Goal: Register for event/course

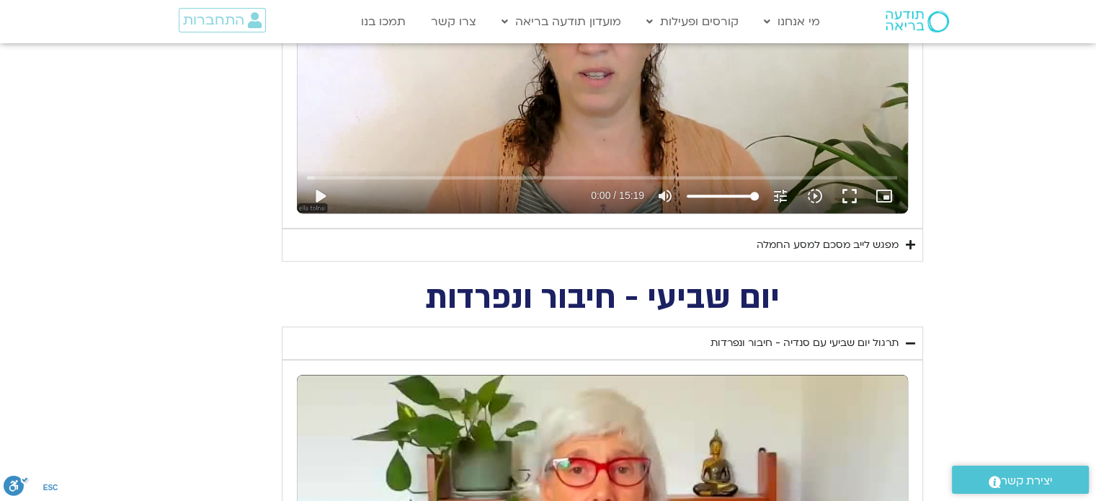
scroll to position [711, 0]
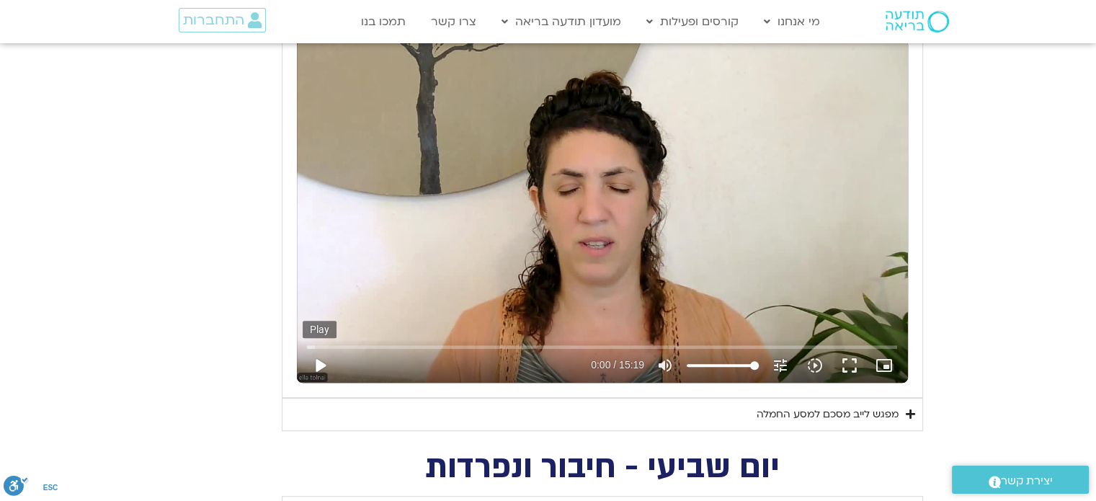
click at [321, 360] on button "play_arrow" at bounding box center [320, 365] width 35 height 35
click at [812, 363] on icon "slow_motion_video" at bounding box center [815, 365] width 17 height 17
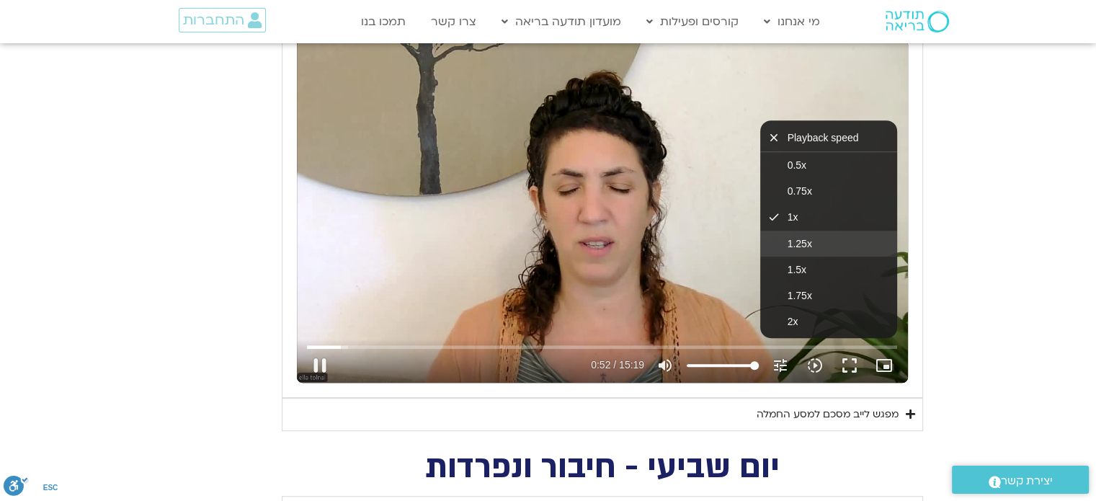
click at [802, 243] on span "1.25x" at bounding box center [800, 244] width 25 height 12
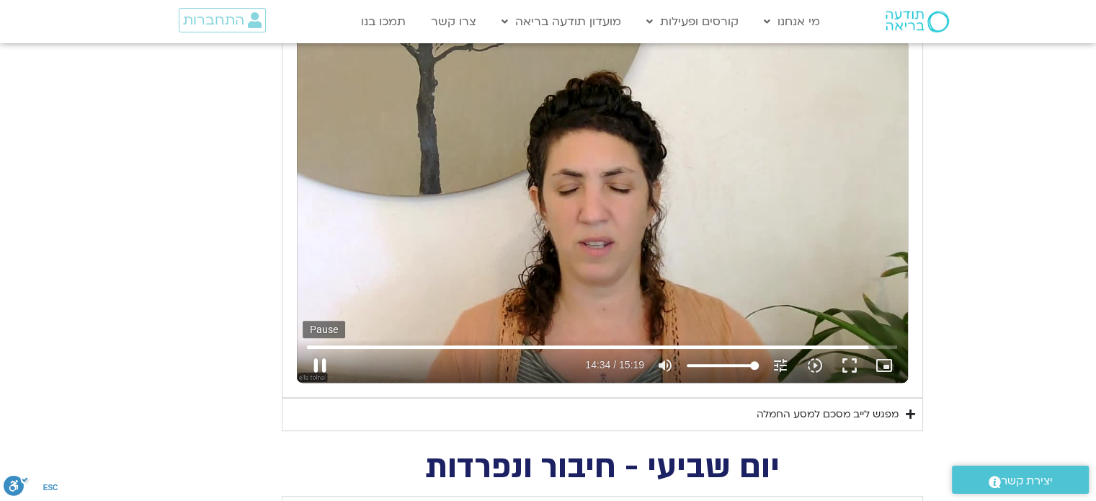
click at [313, 363] on button "pause" at bounding box center [320, 365] width 35 height 35
type input "874.283337"
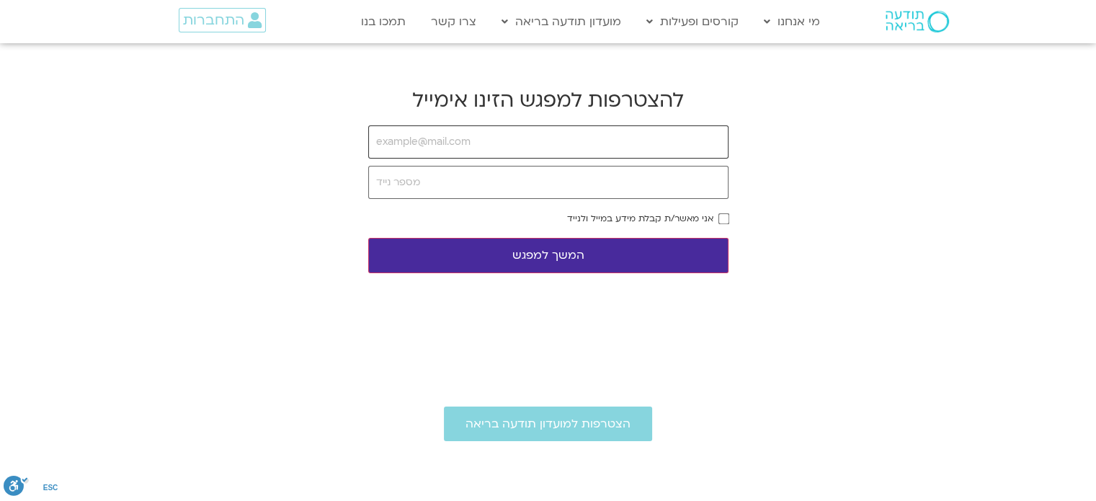
click at [459, 144] on input "email" at bounding box center [548, 141] width 360 height 33
type input "havivron@gmail.com"
click at [476, 187] on input "tel" at bounding box center [548, 182] width 360 height 33
type input "0522518972"
click at [607, 262] on button "המשך למפגש" at bounding box center [548, 255] width 360 height 35
